Goal: Transaction & Acquisition: Purchase product/service

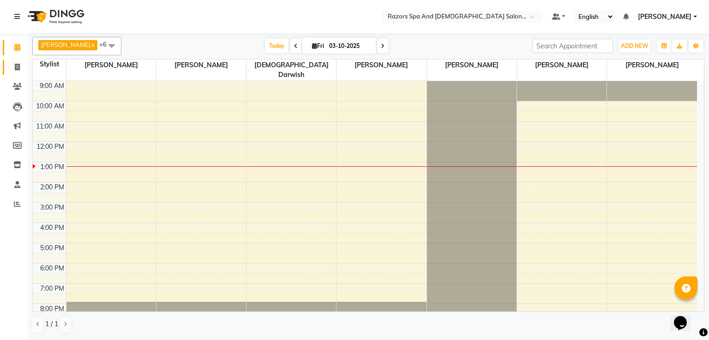
click at [9, 65] on span at bounding box center [17, 67] width 16 height 11
select select "8419"
select select "service"
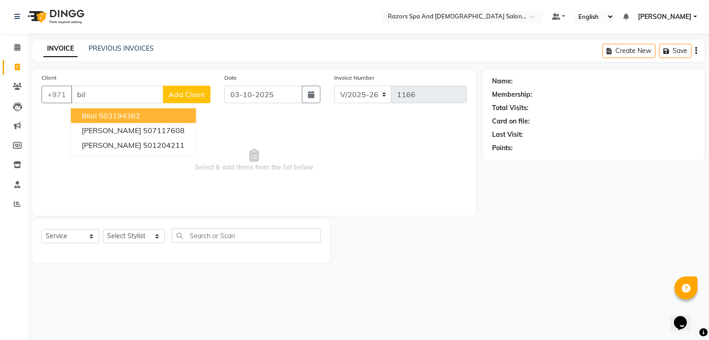
click at [172, 117] on button "Bilal 503194362" at bounding box center [133, 115] width 125 height 15
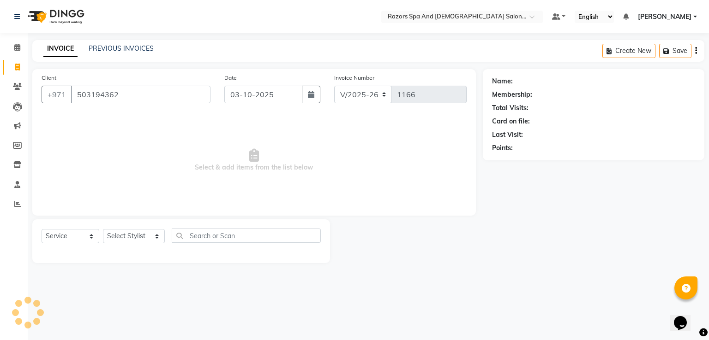
type input "503194362"
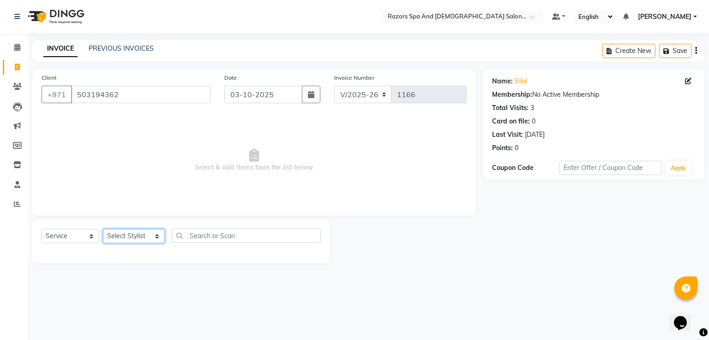
click at [142, 241] on select "Select Stylist [PERSON_NAME] Alaseel [PERSON_NAME] Anwar [PERSON_NAME] Islam [P…" at bounding box center [134, 236] width 62 height 14
select select "81367"
click at [103, 230] on select "Select Stylist [PERSON_NAME] Alaseel [PERSON_NAME] Anwar [PERSON_NAME] Islam [P…" at bounding box center [134, 236] width 62 height 14
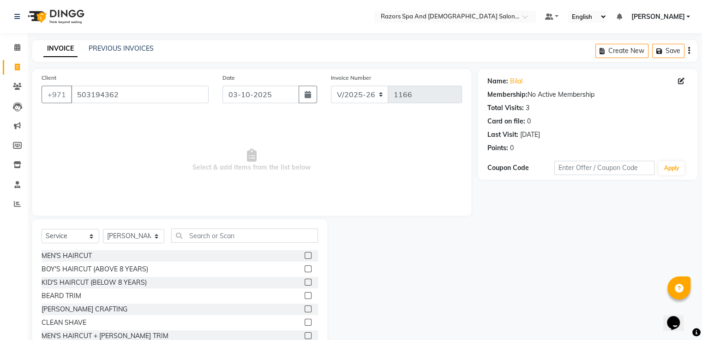
click at [304, 283] on label at bounding box center [307, 282] width 7 height 7
click at [304, 283] on input "checkbox" at bounding box center [307, 283] width 6 height 6
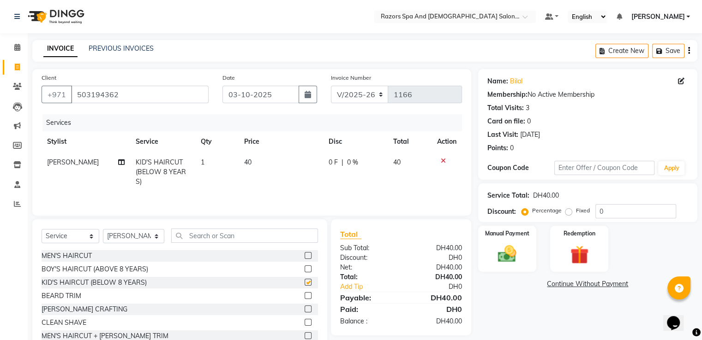
checkbox input "false"
click at [515, 252] on img at bounding box center [507, 254] width 30 height 21
click at [598, 286] on span "CARD" at bounding box center [598, 285] width 20 height 11
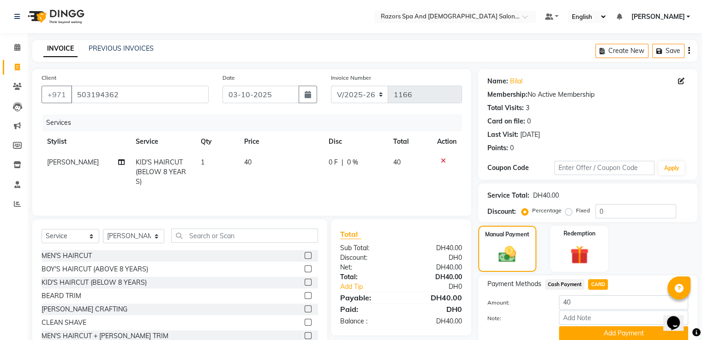
scroll to position [37, 0]
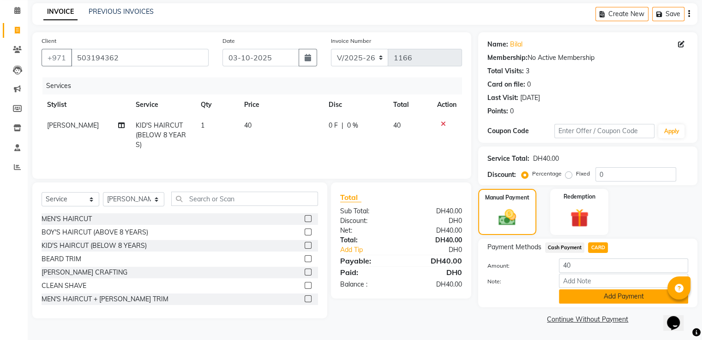
click at [578, 301] on button "Add Payment" at bounding box center [623, 297] width 129 height 14
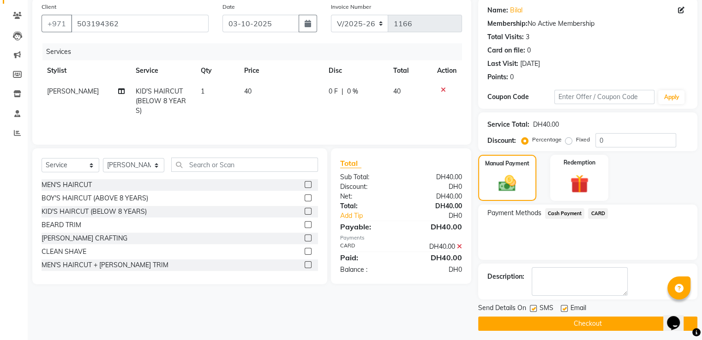
scroll to position [75, 0]
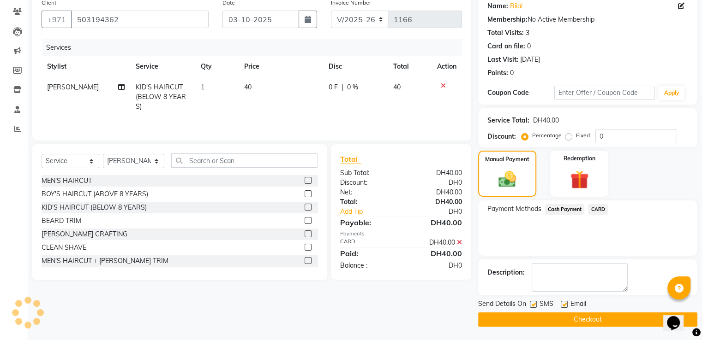
click at [546, 320] on button "Checkout" at bounding box center [587, 320] width 219 height 14
